Goal: Transaction & Acquisition: Purchase product/service

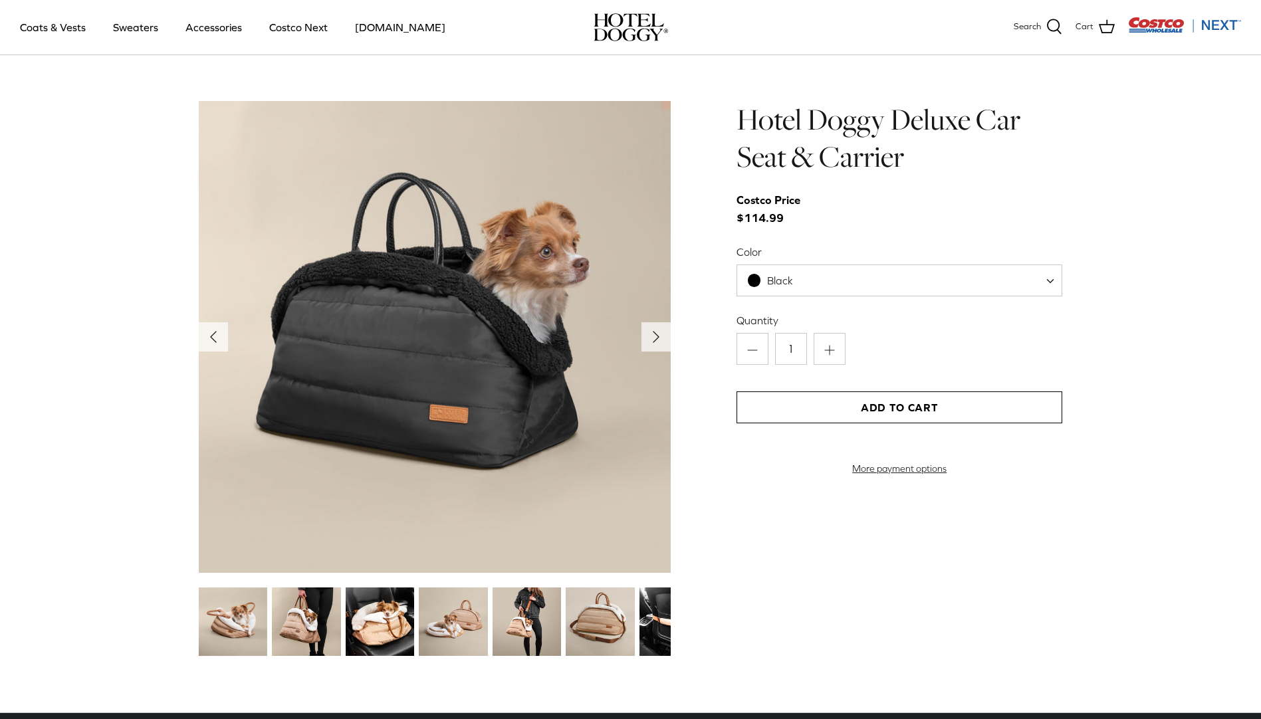
scroll to position [1396, 0]
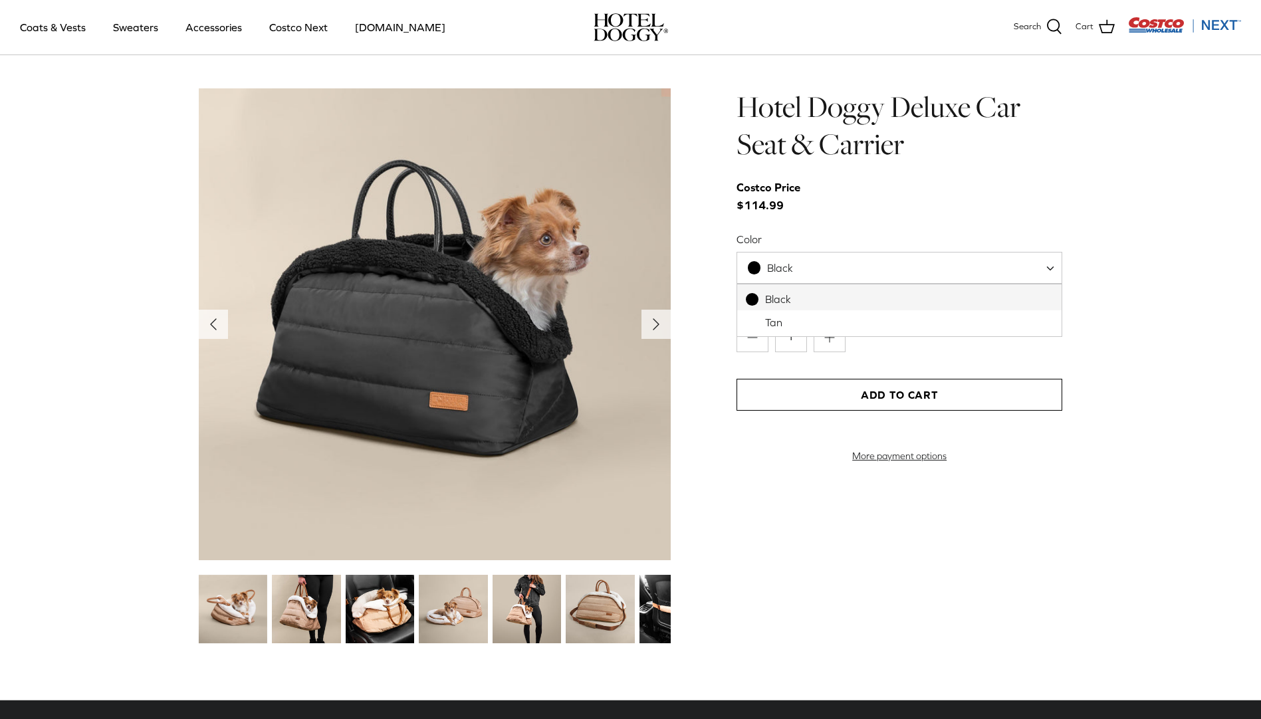
click at [836, 275] on span "Black" at bounding box center [900, 268] width 326 height 32
select select "Tan"
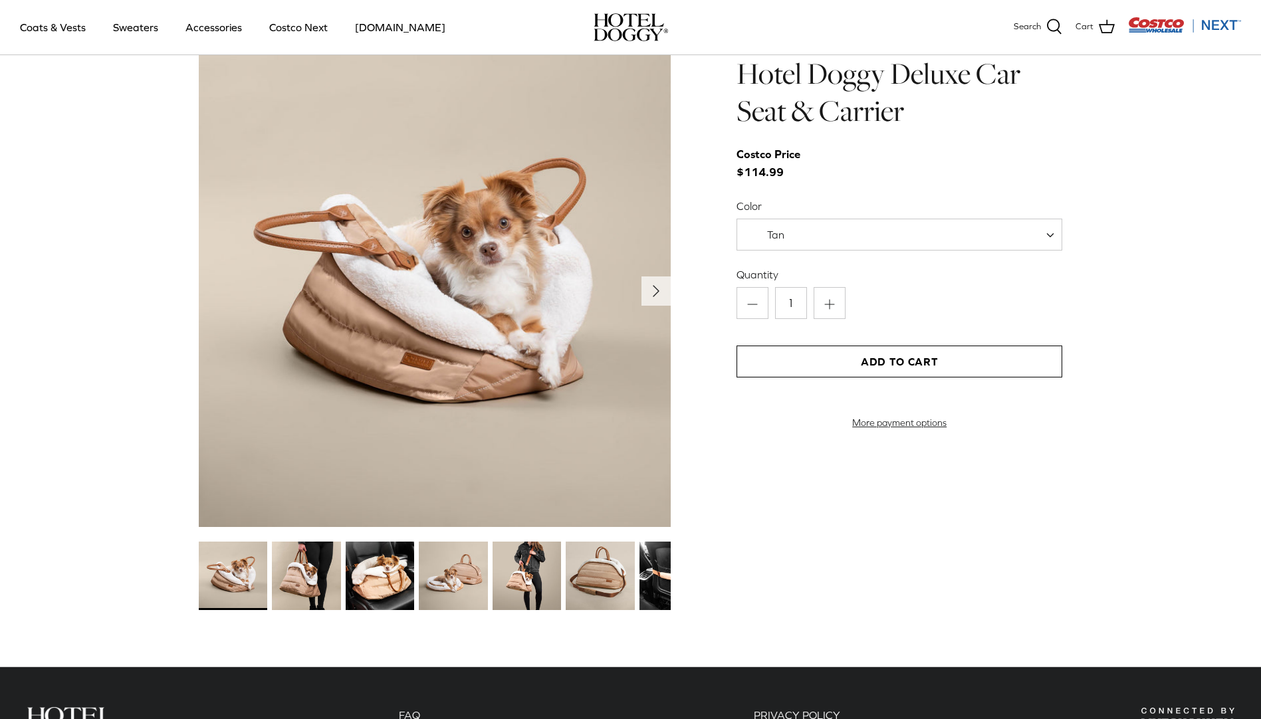
scroll to position [1390, 0]
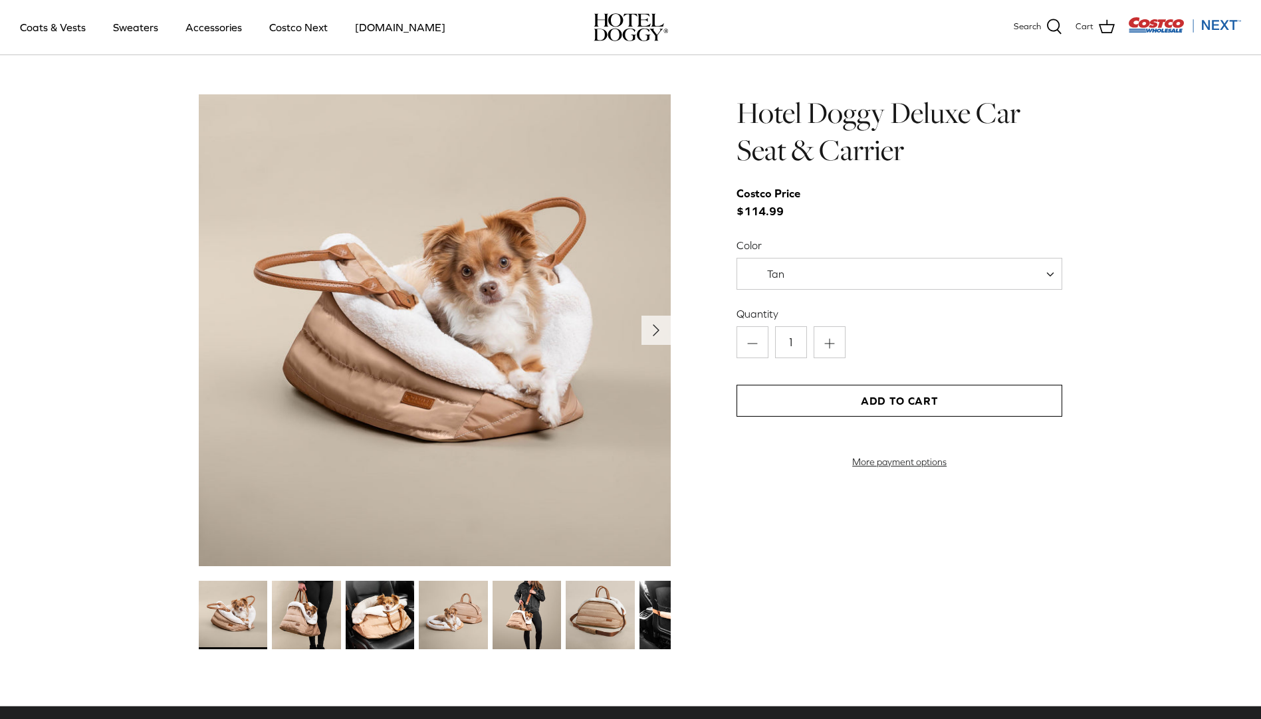
click at [246, 630] on img at bounding box center [233, 615] width 68 height 68
click at [294, 624] on img at bounding box center [306, 615] width 68 height 68
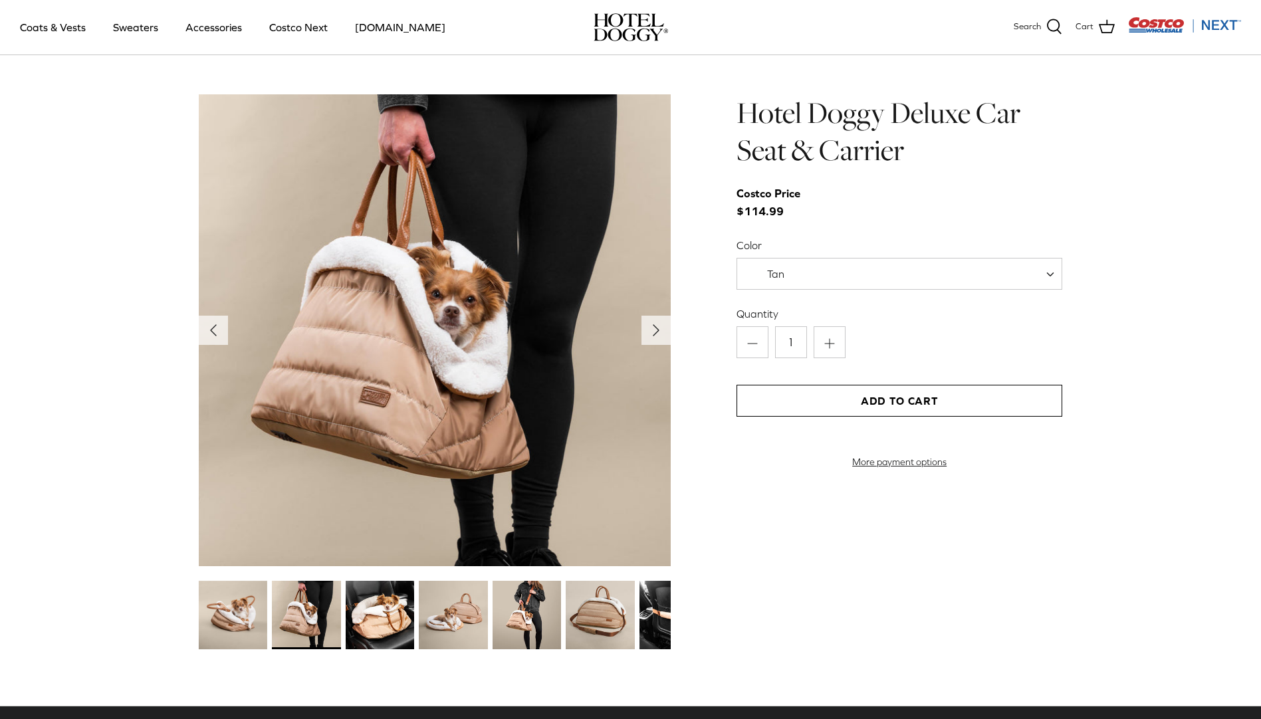
click at [352, 612] on img at bounding box center [380, 615] width 68 height 68
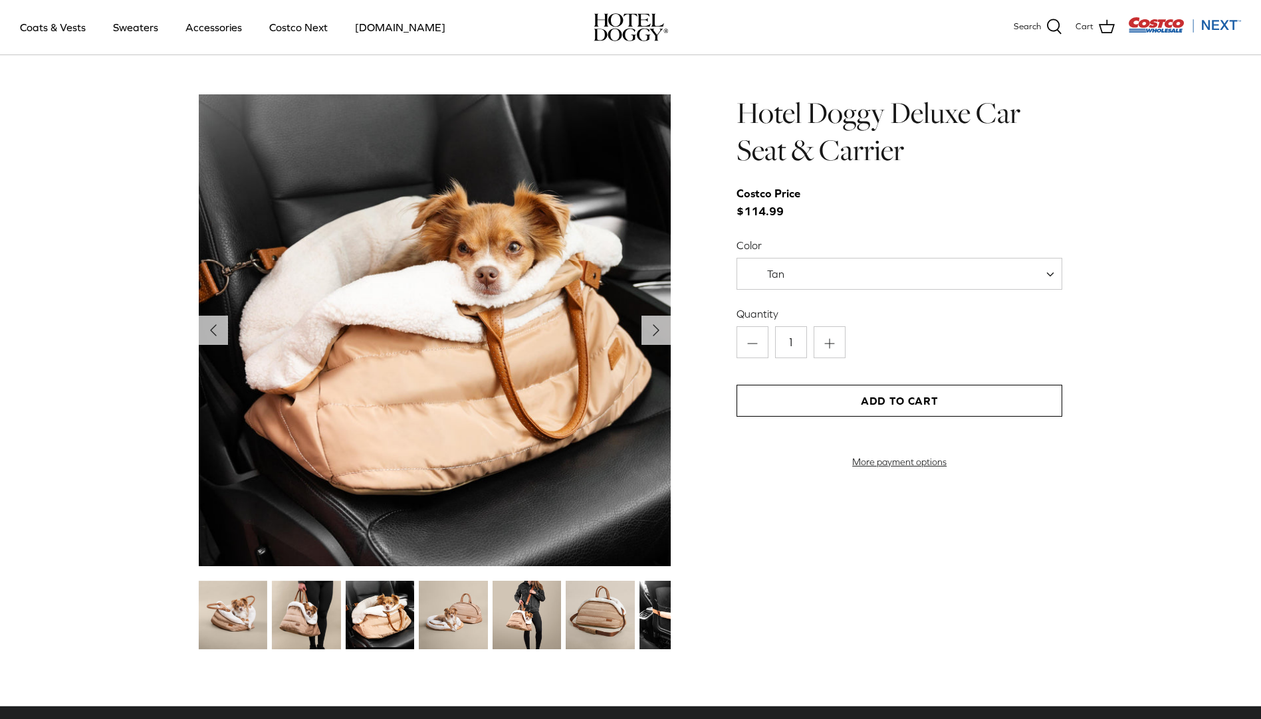
click at [444, 609] on img at bounding box center [453, 615] width 68 height 68
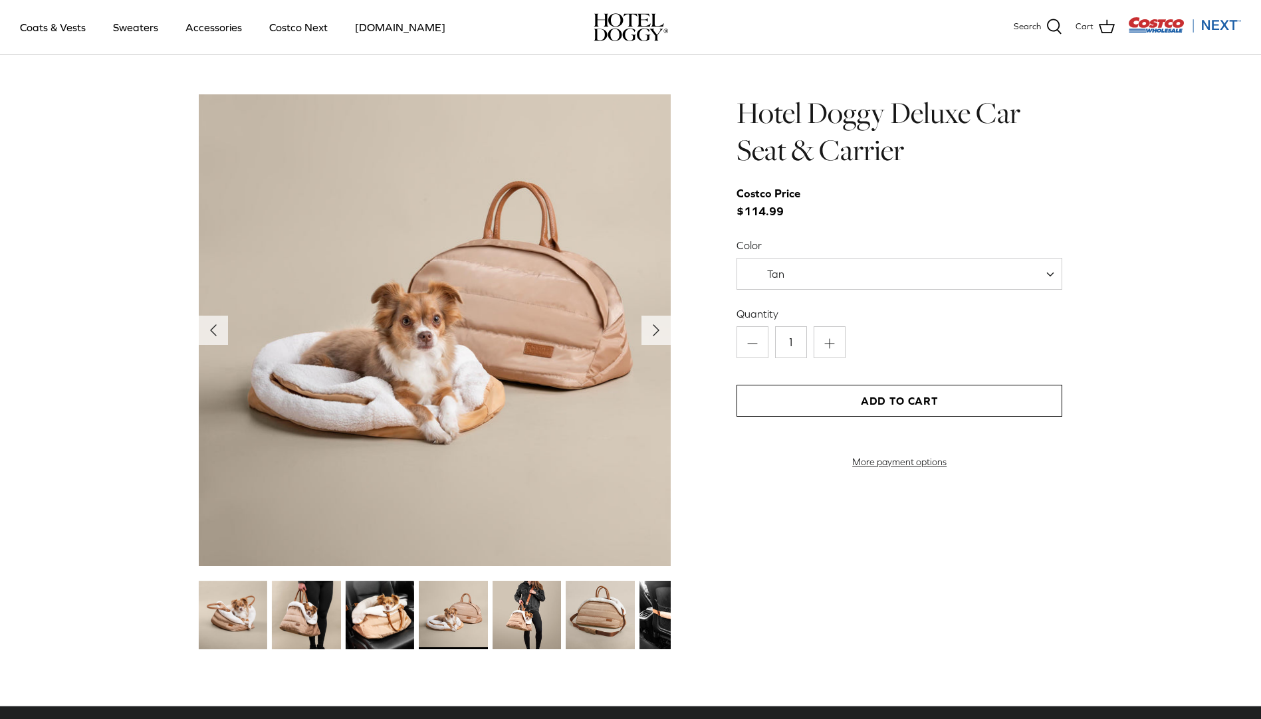
click at [521, 609] on img at bounding box center [527, 615] width 68 height 68
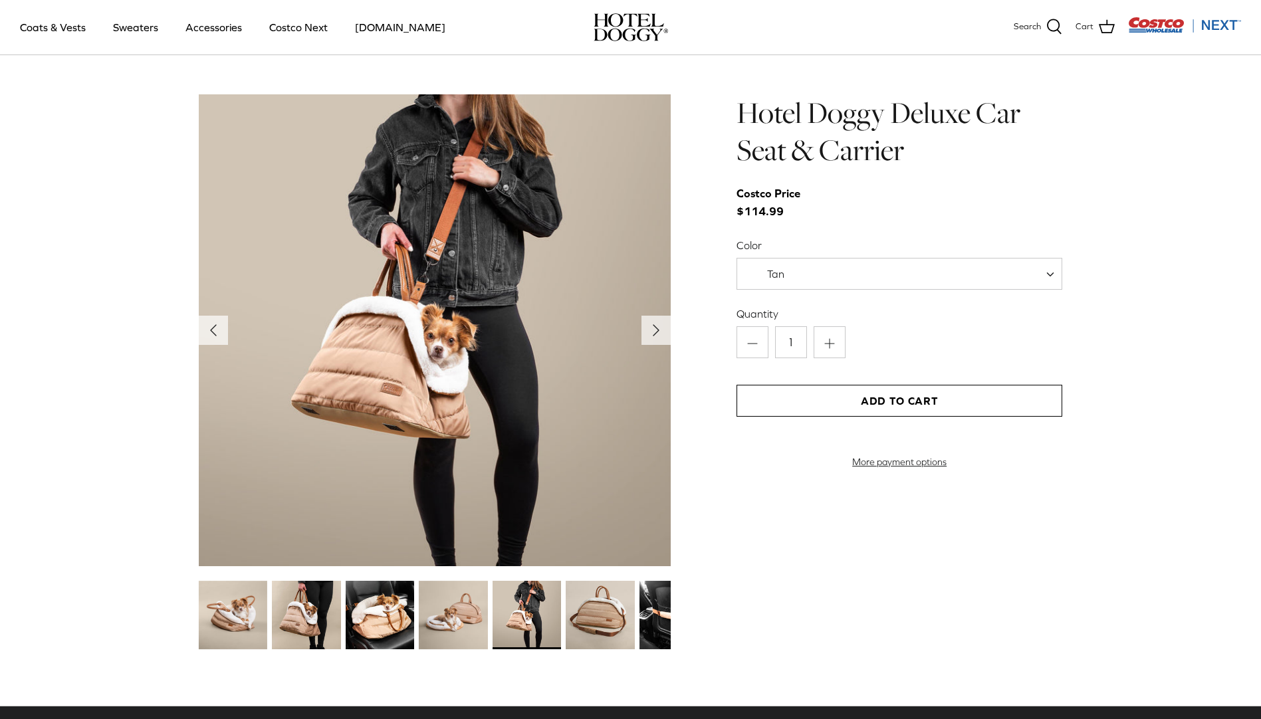
click at [594, 608] on img at bounding box center [600, 615] width 68 height 68
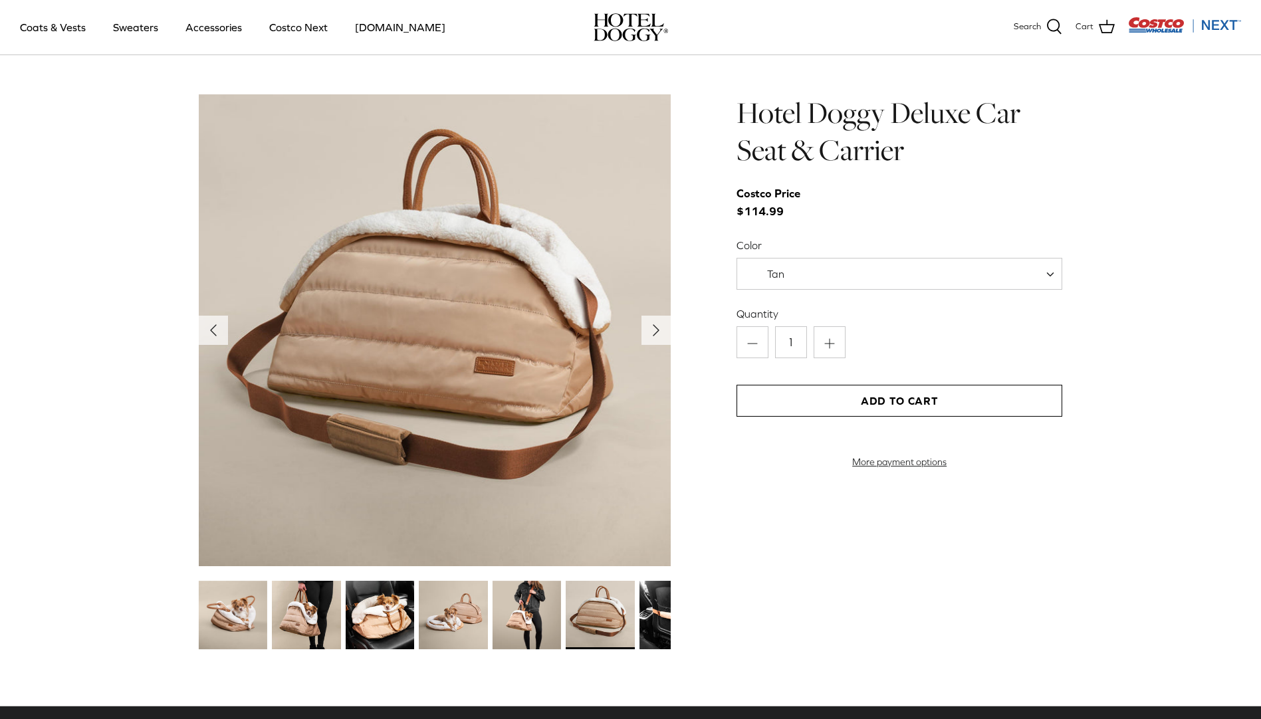
click at [662, 608] on img at bounding box center [674, 615] width 68 height 68
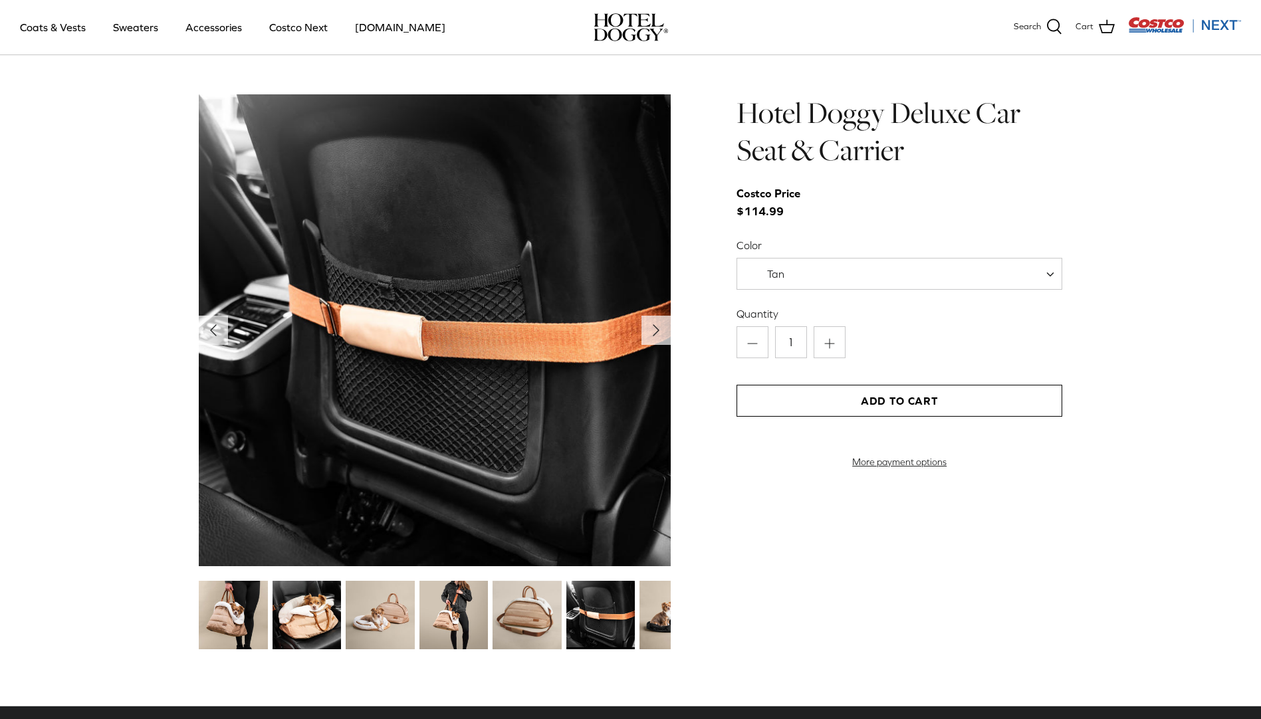
click at [662, 608] on img at bounding box center [674, 615] width 68 height 68
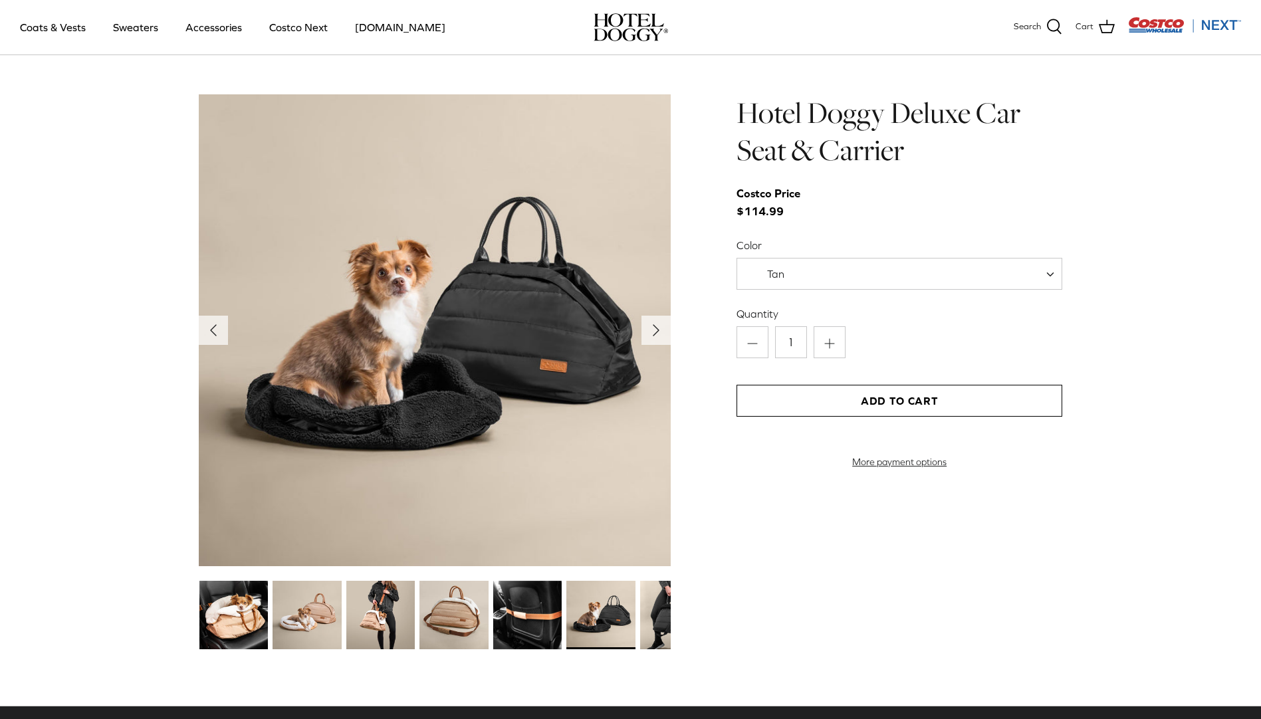
click at [662, 608] on img at bounding box center [674, 615] width 68 height 68
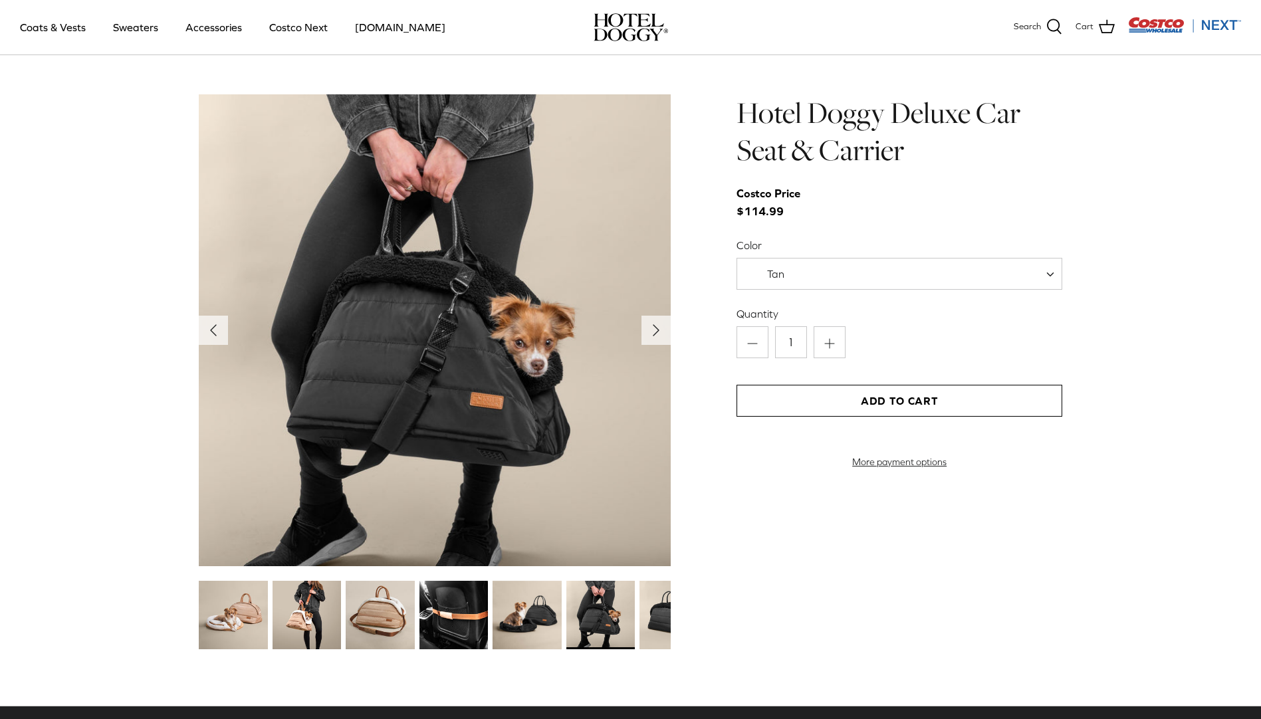
click at [662, 608] on img at bounding box center [674, 615] width 68 height 68
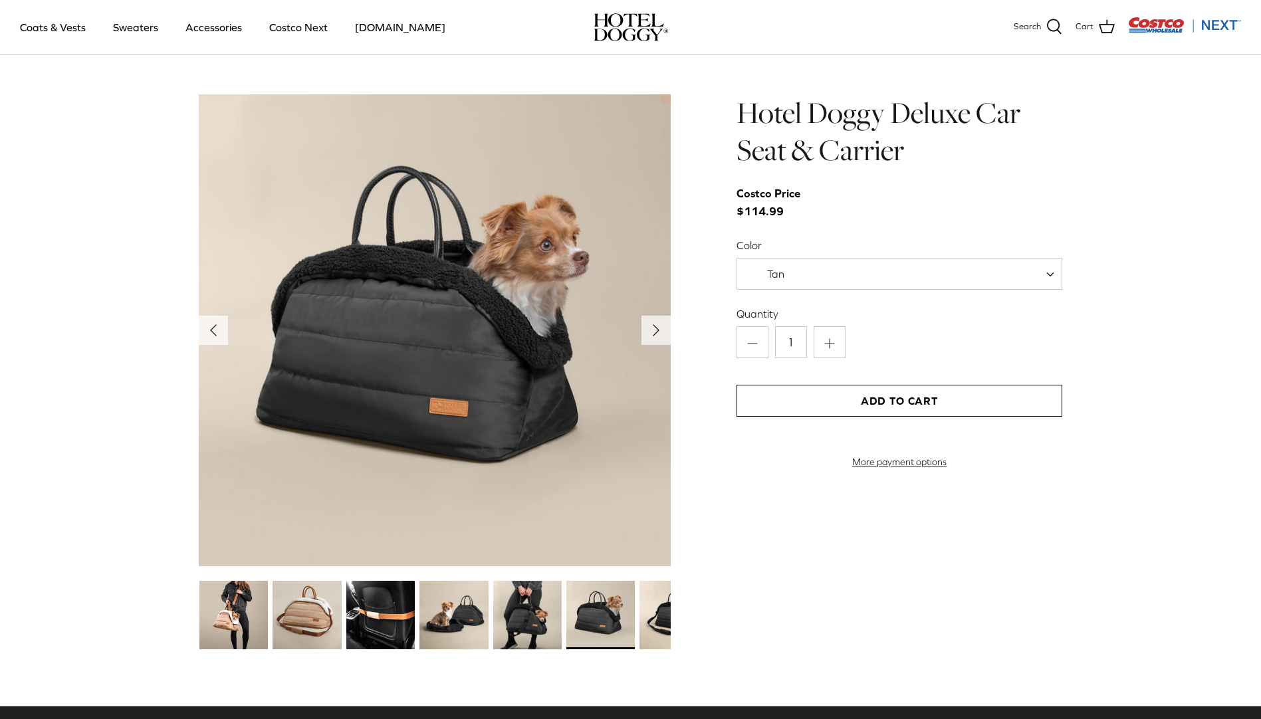
click at [662, 608] on img at bounding box center [674, 615] width 68 height 68
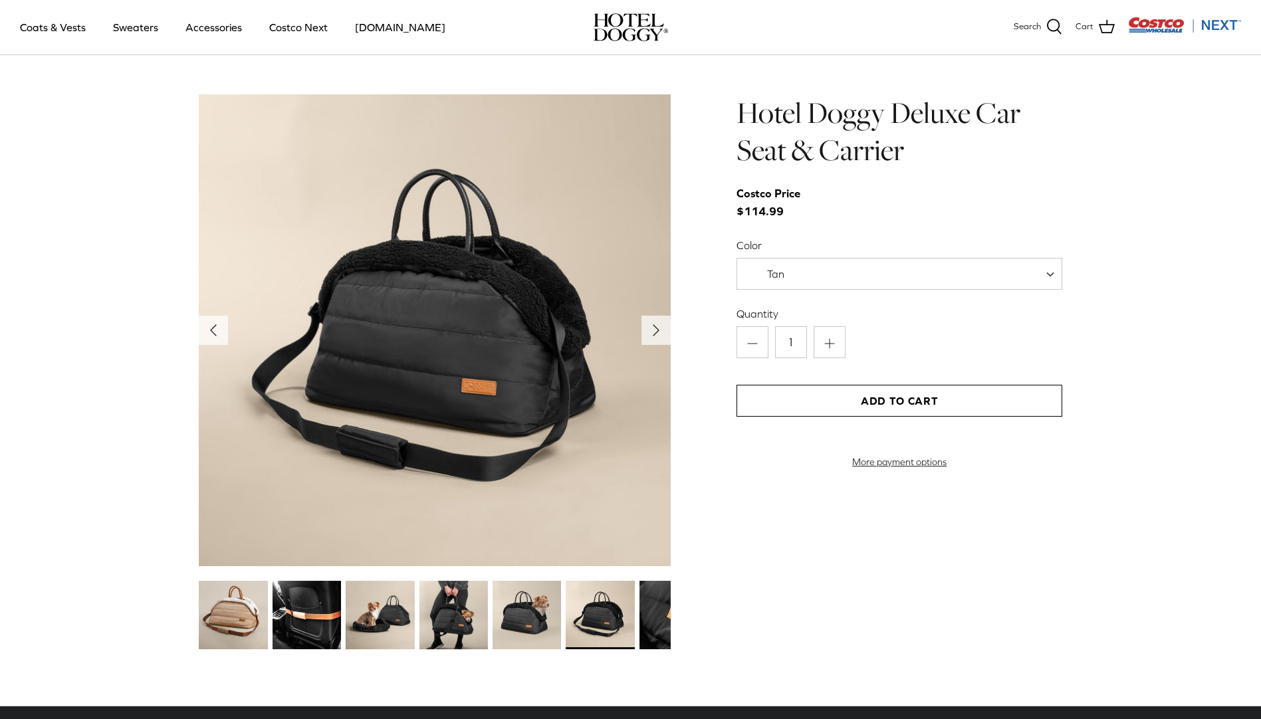
click at [662, 608] on img at bounding box center [674, 615] width 68 height 68
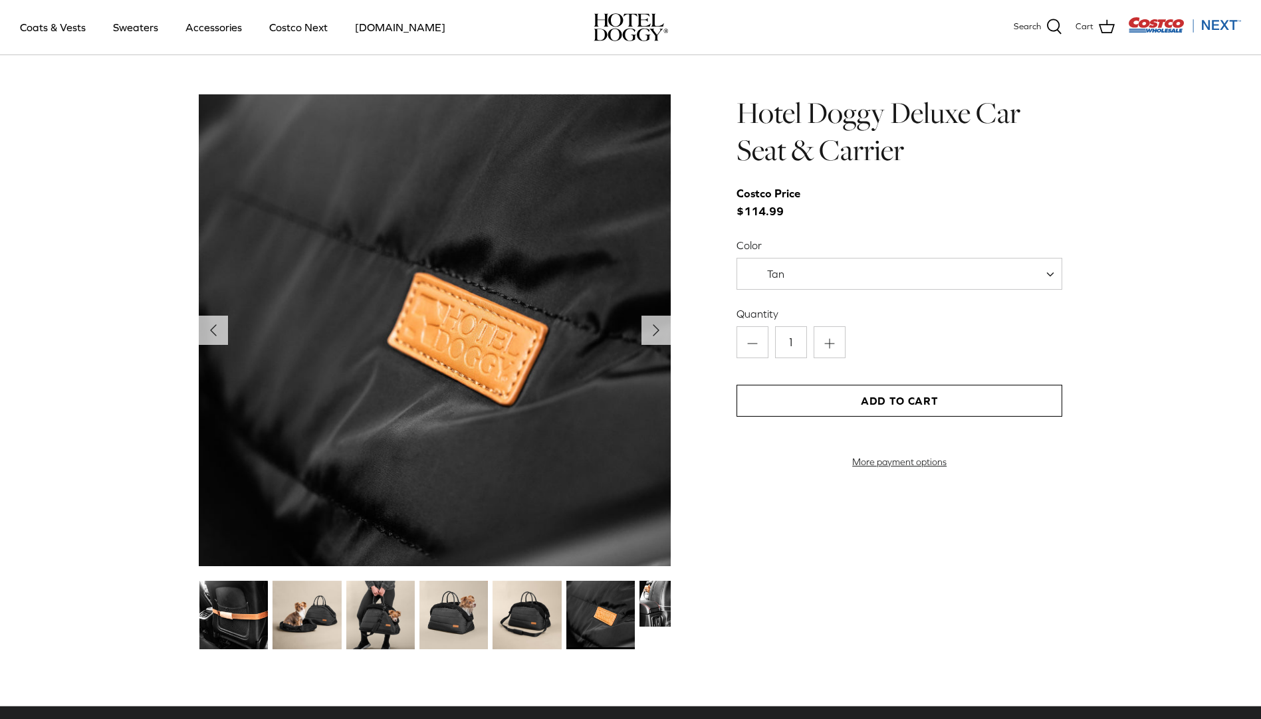
click at [662, 608] on img at bounding box center [674, 604] width 68 height 46
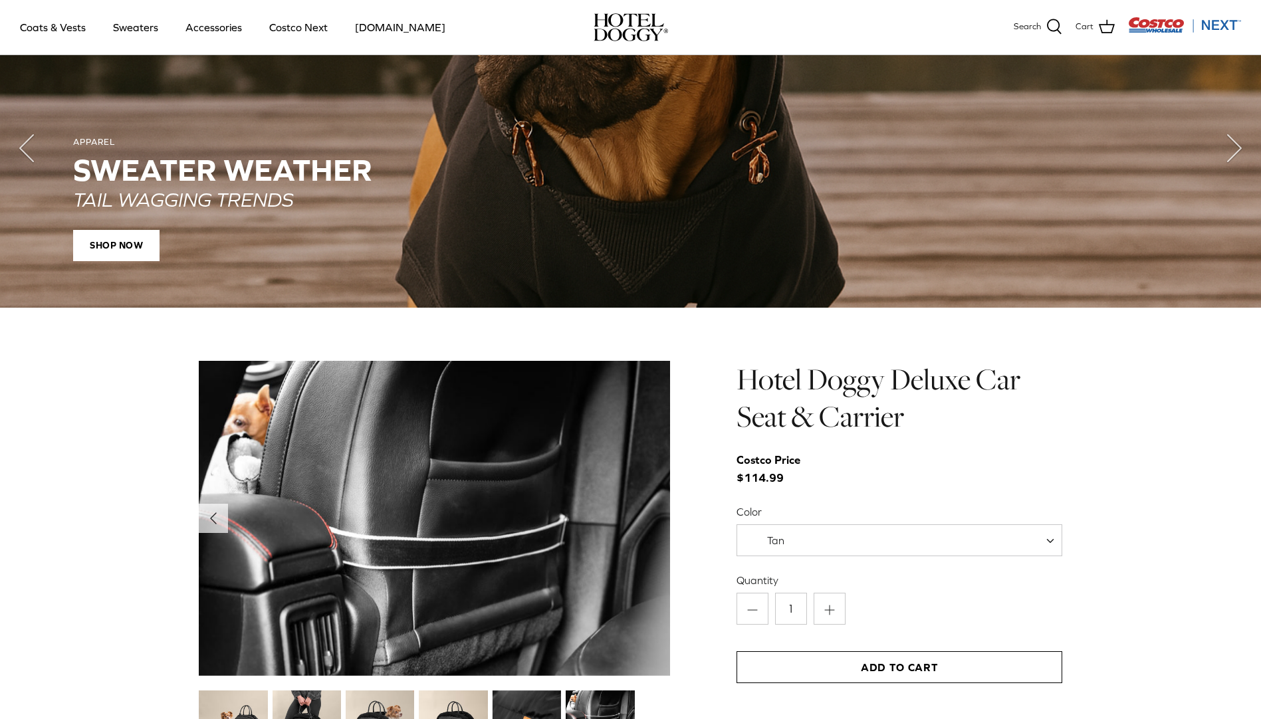
scroll to position [1124, 0]
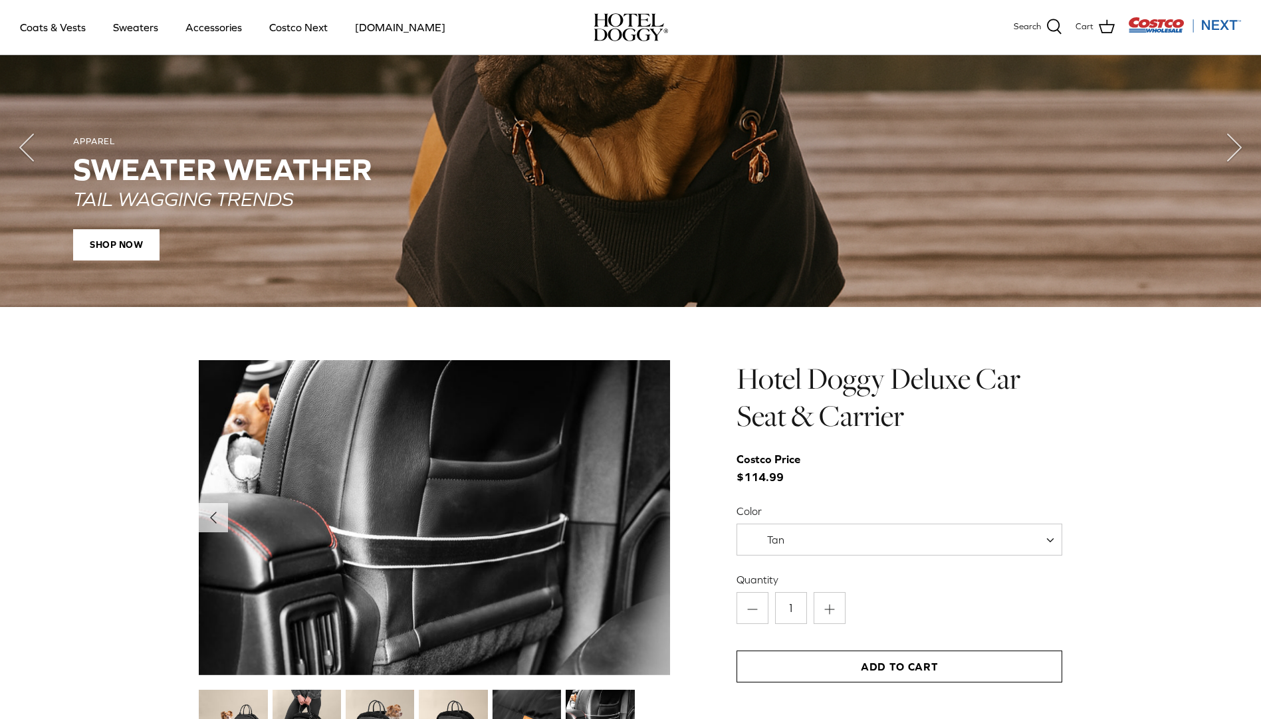
click at [866, 400] on h1 "Hotel Doggy Deluxe Car Seat & Carrier" at bounding box center [900, 397] width 326 height 75
